Goal: Task Accomplishment & Management: Use online tool/utility

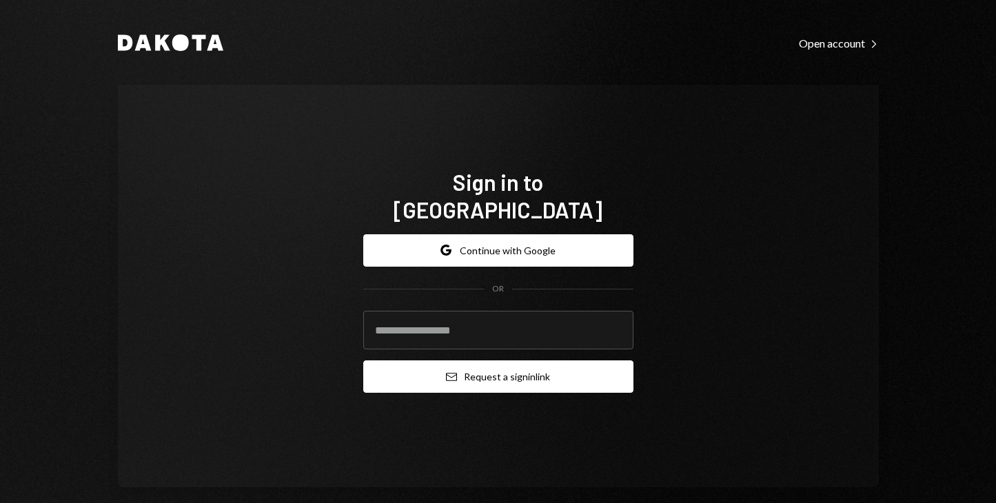
click at [481, 361] on button "Email Request a sign in link" at bounding box center [498, 377] width 270 height 32
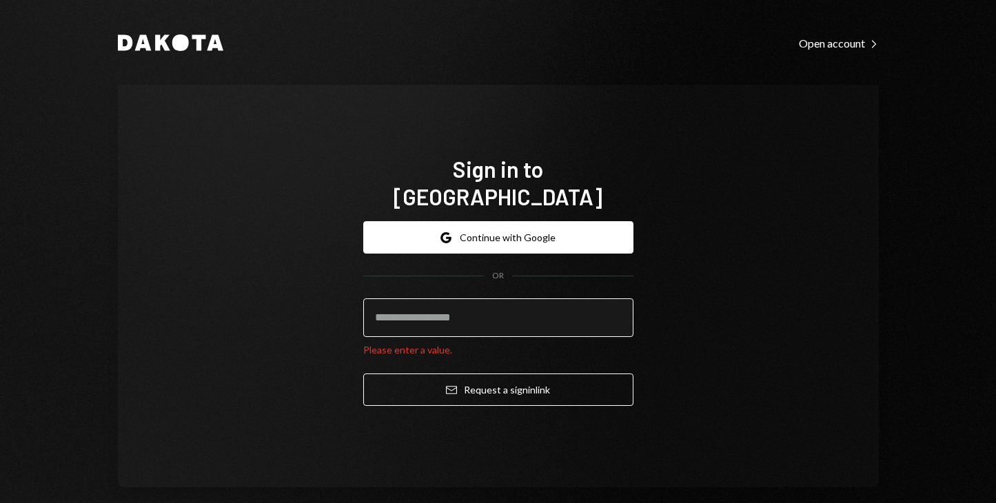
click at [476, 310] on input "email" at bounding box center [498, 318] width 270 height 39
click at [457, 306] on input "email" at bounding box center [498, 318] width 270 height 39
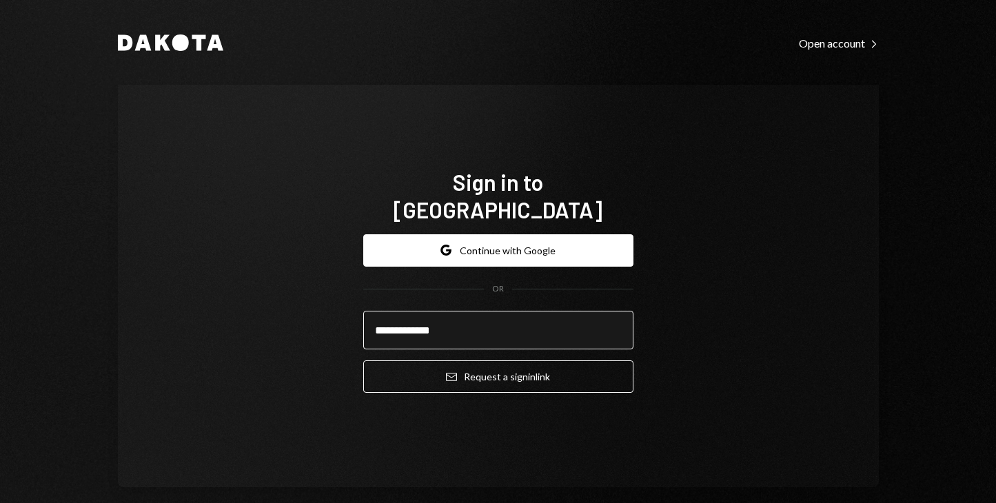
type input "**********"
click at [363, 361] on button "Email Request a sign in link" at bounding box center [498, 377] width 270 height 32
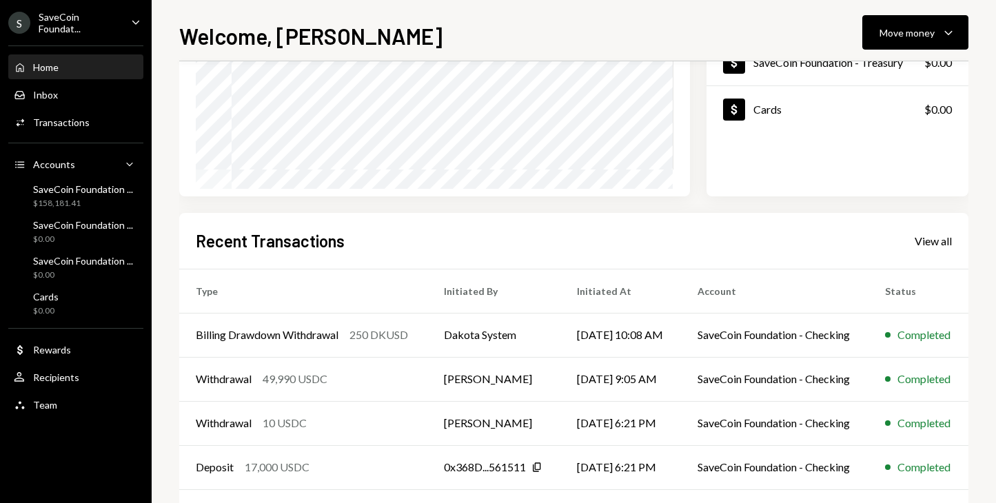
scroll to position [262, 0]
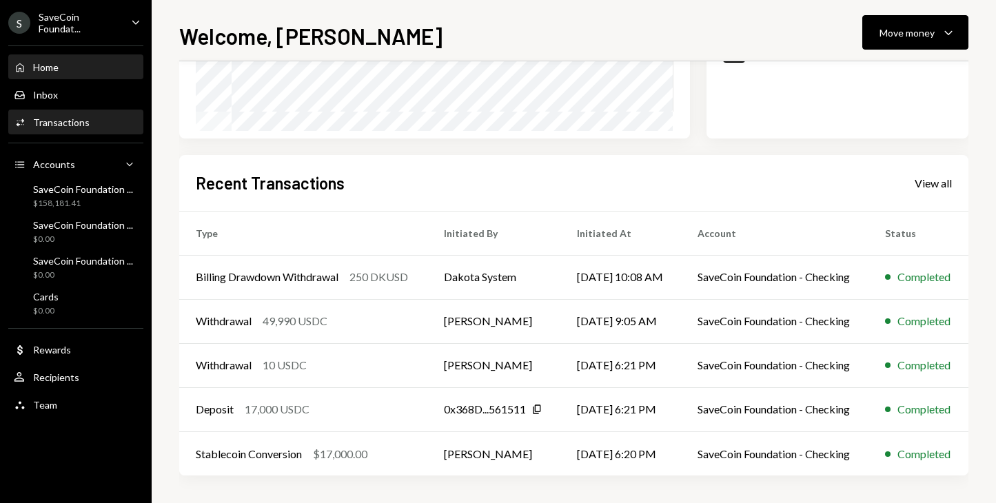
click at [62, 119] on div "Transactions" at bounding box center [61, 123] width 57 height 12
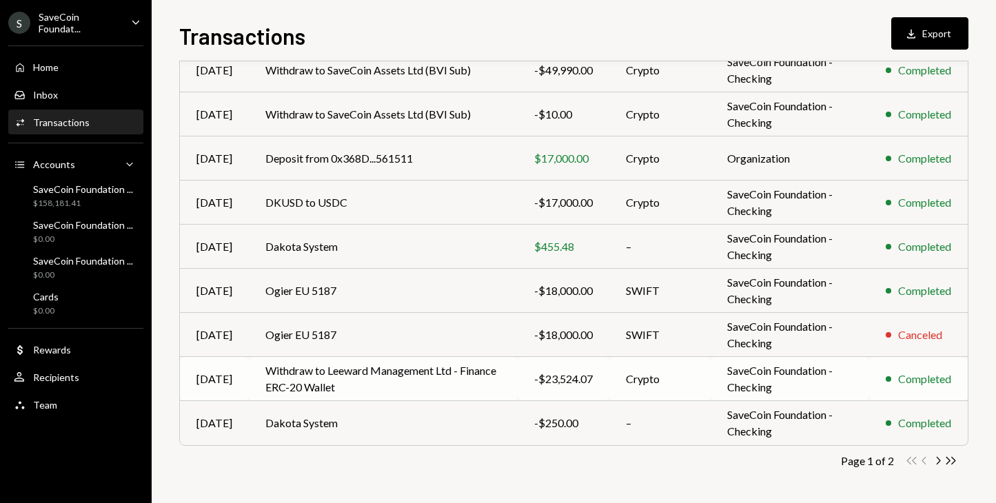
scroll to position [214, 0]
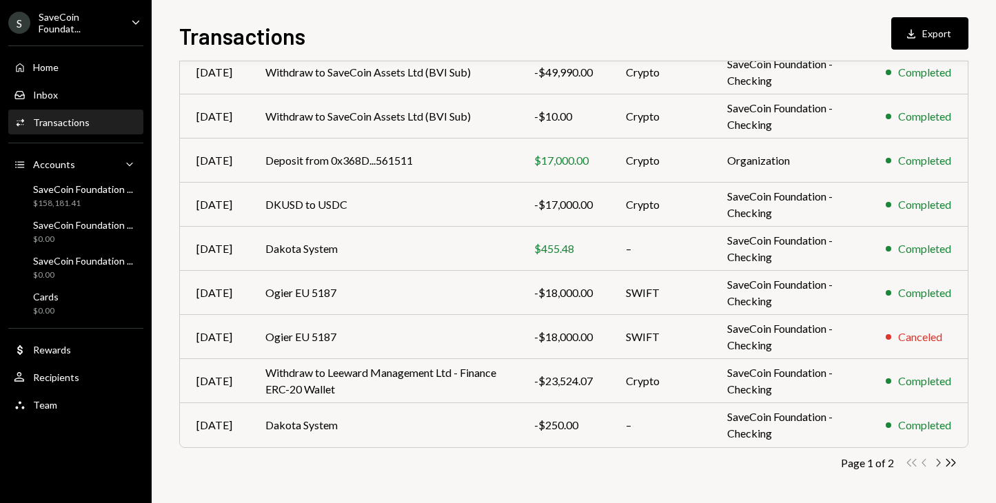
click at [940, 463] on icon "button" at bounding box center [939, 463] width 4 height 8
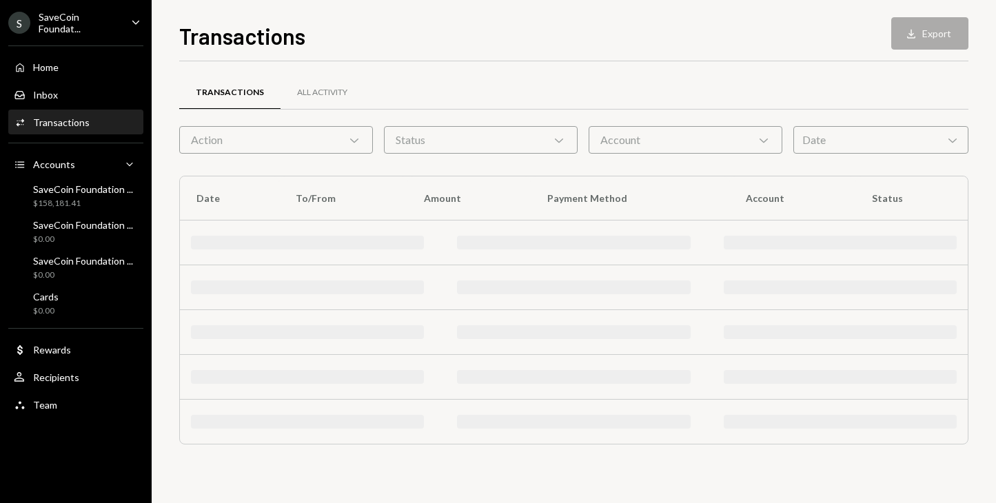
scroll to position [0, 0]
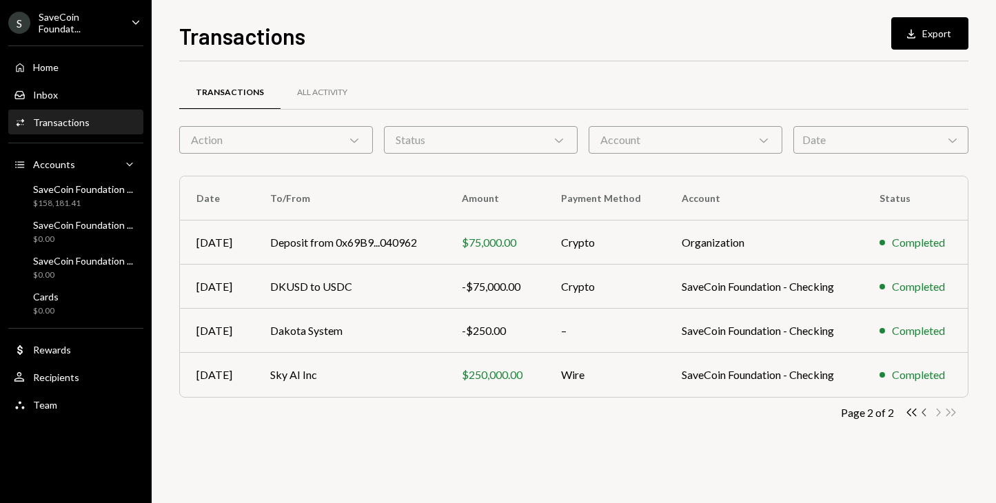
click at [923, 410] on icon "Chevron Left" at bounding box center [925, 412] width 13 height 13
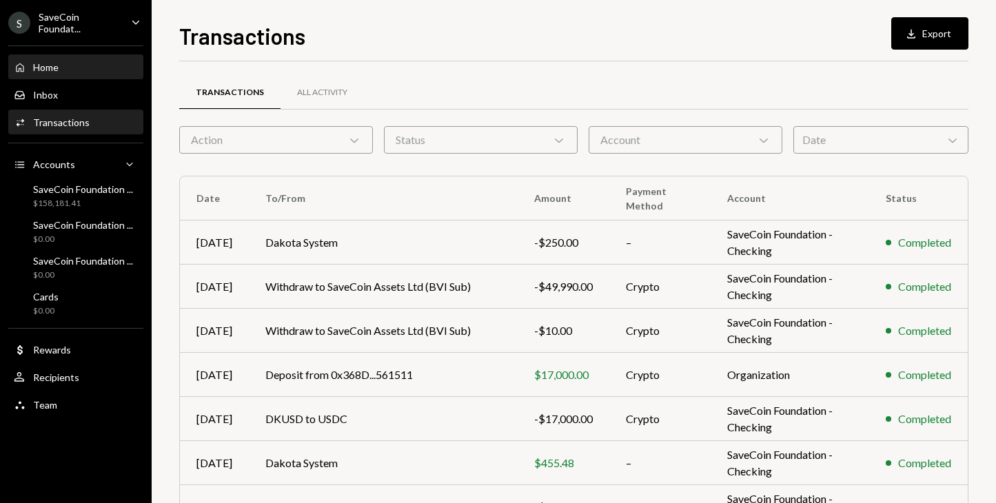
click at [63, 68] on div "Home Home" at bounding box center [76, 67] width 124 height 12
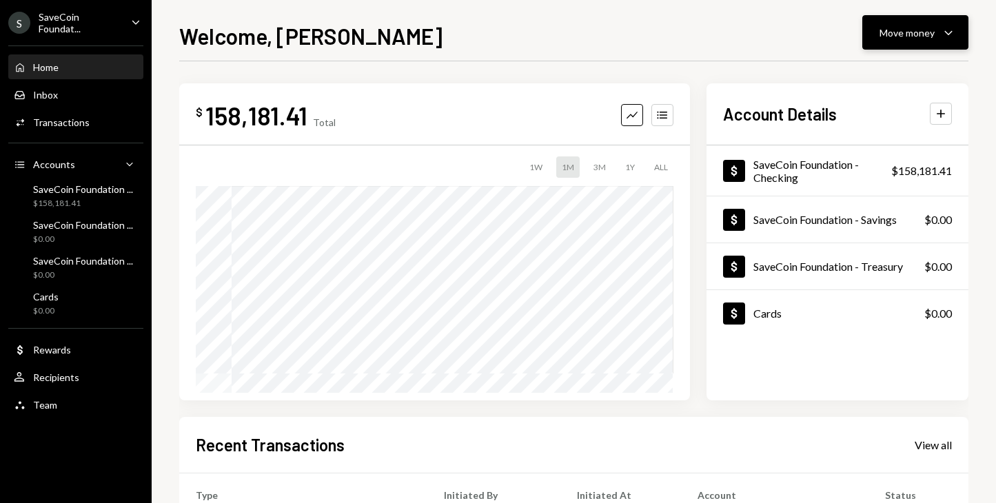
click at [964, 27] on button "Move money Caret Down" at bounding box center [916, 32] width 106 height 34
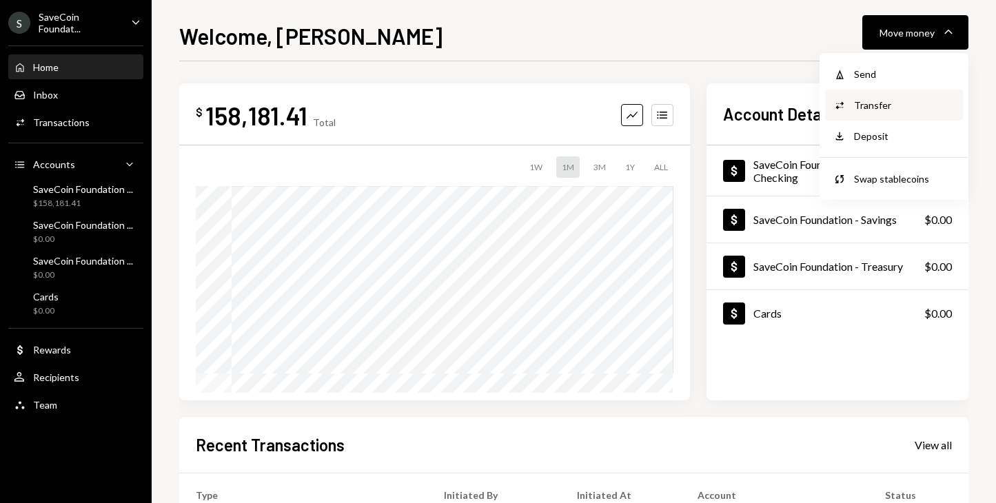
click at [874, 108] on div "Transfer" at bounding box center [904, 105] width 101 height 14
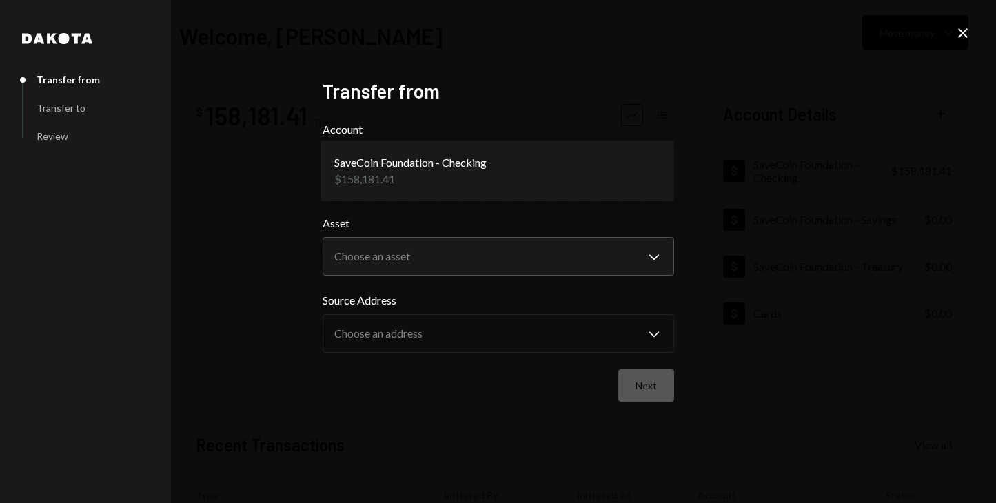
click at [540, 174] on body "S SaveCoin Foundat... Caret Down Home Home Inbox Inbox Activities Transactions …" at bounding box center [498, 251] width 996 height 503
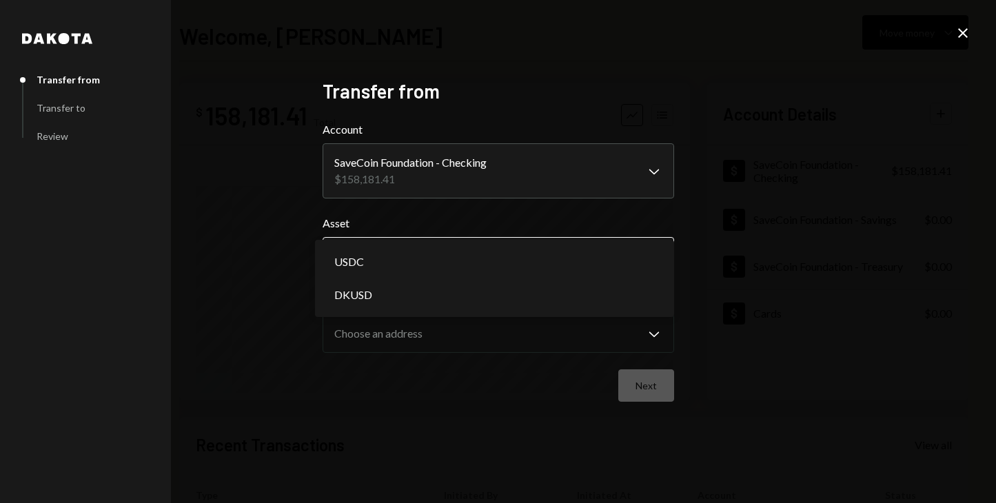
click at [491, 256] on body "S SaveCoin Foundat... Caret Down Home Home Inbox Inbox Activities Transactions …" at bounding box center [498, 251] width 996 height 503
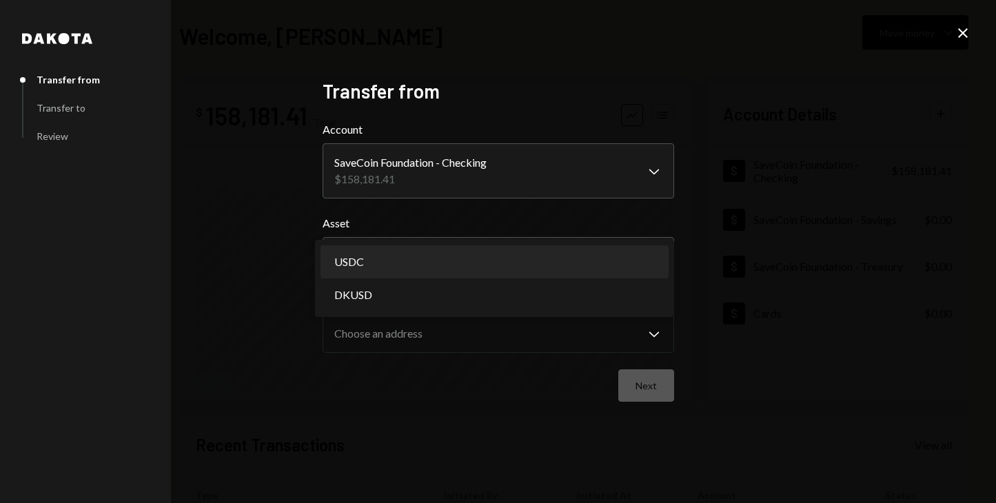
select select "****"
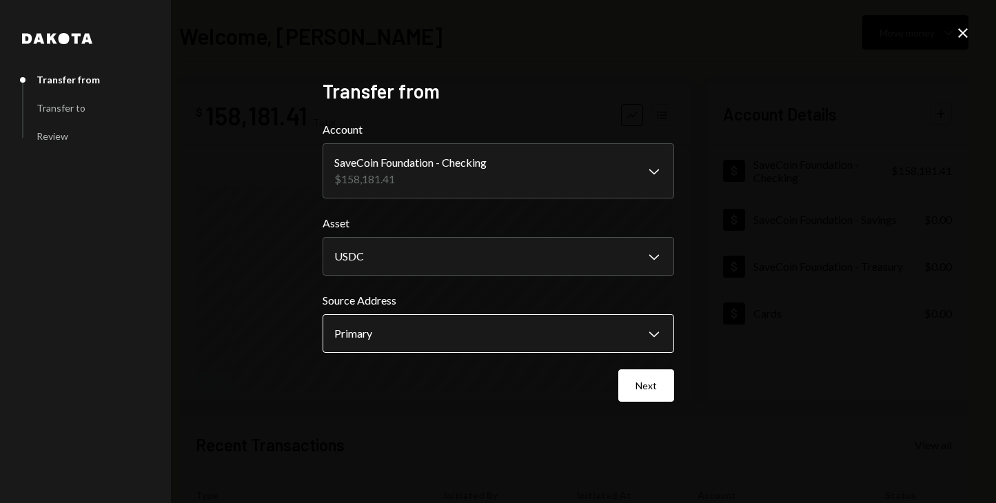
click at [508, 340] on body "S SaveCoin Foundat... Caret Down Home Home Inbox Inbox Activities Transactions …" at bounding box center [498, 251] width 996 height 503
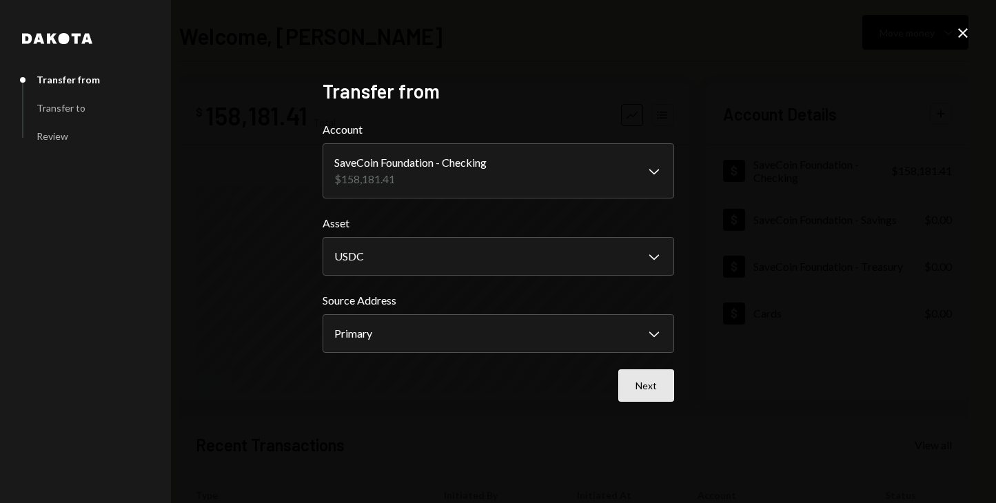
click at [649, 382] on button "Next" at bounding box center [647, 386] width 56 height 32
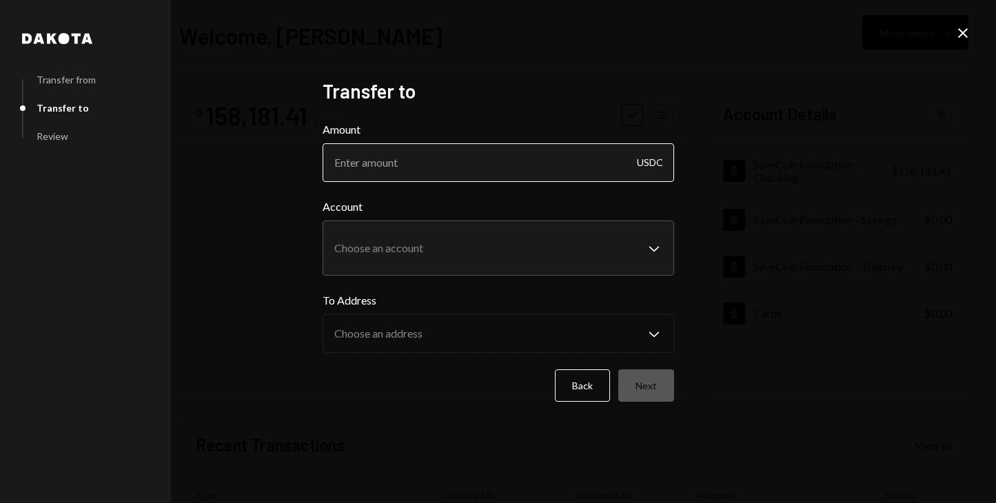
click at [592, 168] on input "Amount" at bounding box center [499, 162] width 352 height 39
type input "15000"
click at [787, 192] on div "**********" at bounding box center [498, 251] width 996 height 503
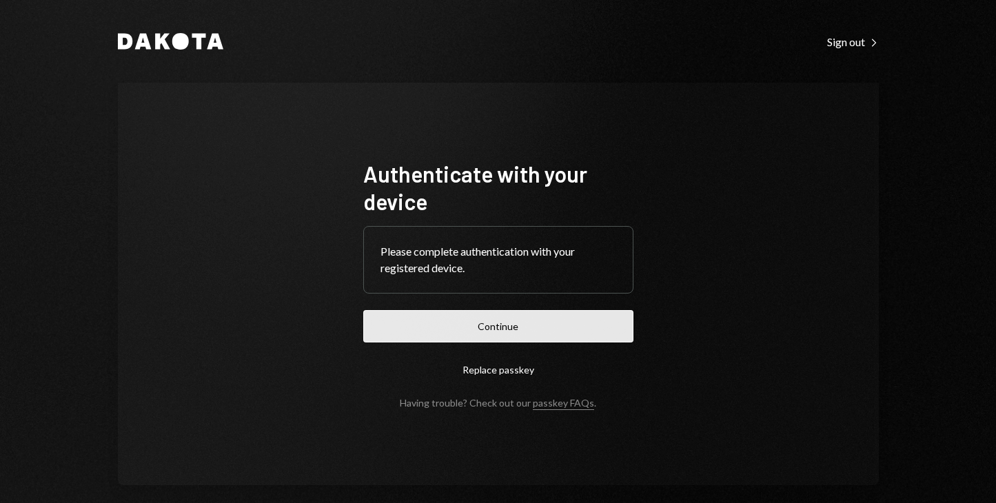
click at [488, 332] on button "Continue" at bounding box center [498, 326] width 270 height 32
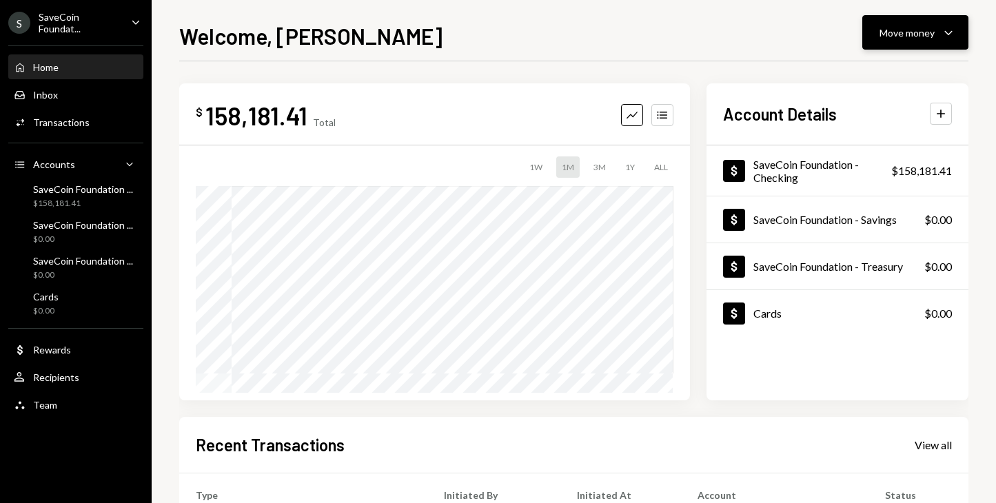
click at [923, 39] on div "Move money" at bounding box center [907, 33] width 55 height 14
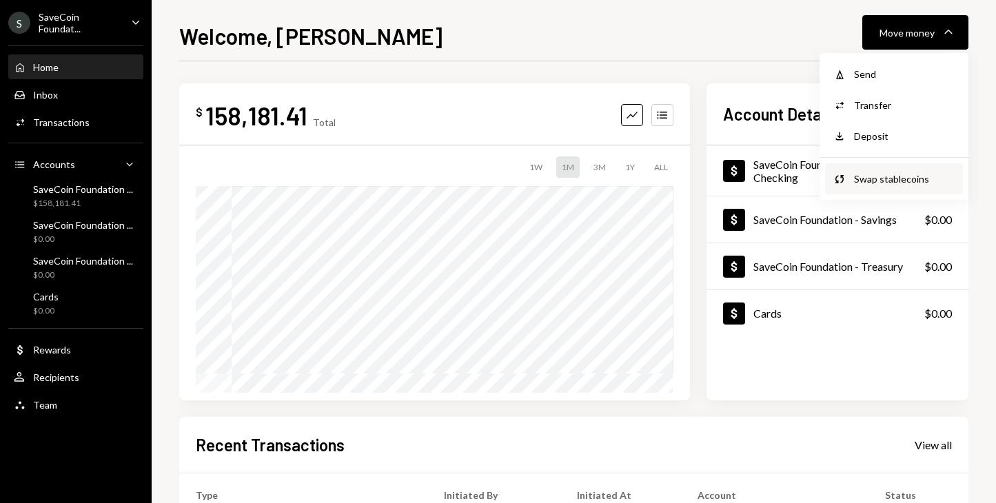
click at [869, 179] on div "Swap stablecoins" at bounding box center [904, 179] width 101 height 14
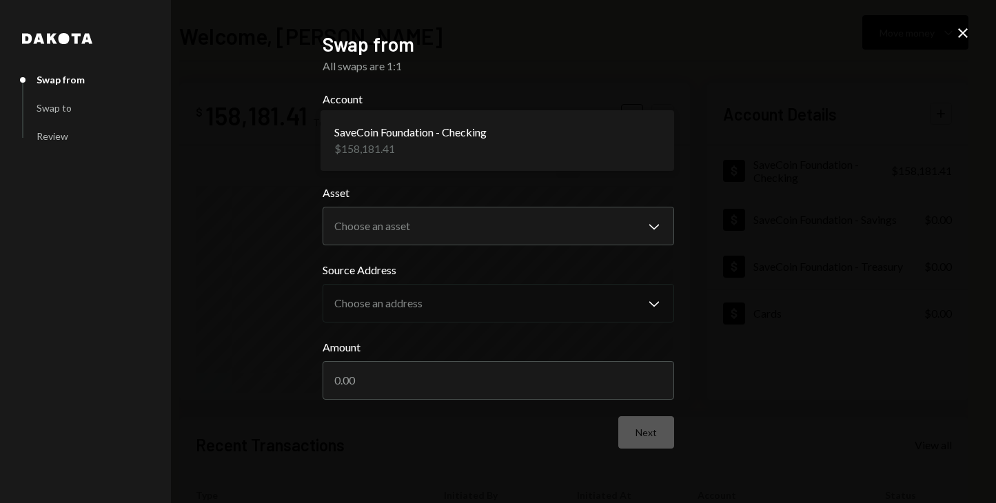
click at [473, 141] on body "S SaveCoin Foundat... Caret Down Home Home Inbox Inbox Activities Transactions …" at bounding box center [498, 251] width 996 height 503
click at [472, 74] on div "**********" at bounding box center [499, 251] width 352 height 439
